Goal: Task Accomplishment & Management: Use online tool/utility

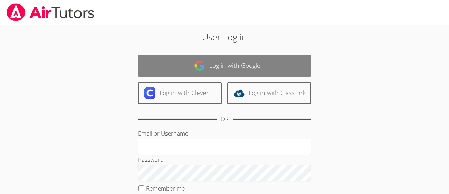
click at [223, 68] on link "Log in with Google" at bounding box center [224, 66] width 173 height 22
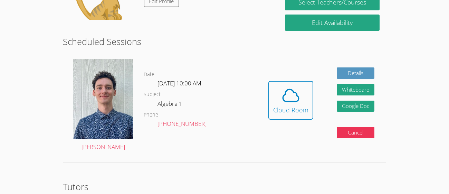
scroll to position [117, 0]
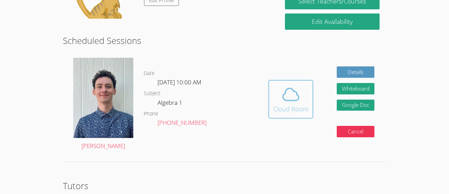
click at [297, 97] on icon at bounding box center [290, 94] width 19 height 19
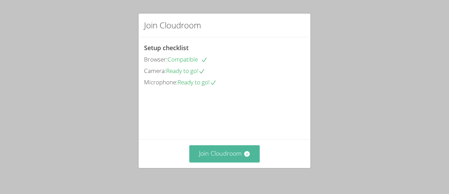
click at [195, 152] on button "Join Cloudroom" at bounding box center [224, 153] width 71 height 17
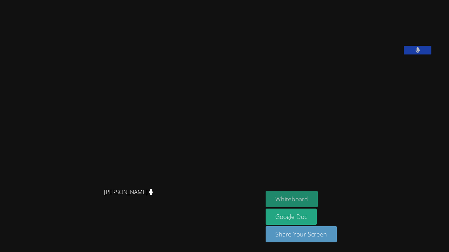
click at [303, 193] on button "Whiteboard" at bounding box center [291, 199] width 52 height 16
